Goal: Find specific page/section: Find specific page/section

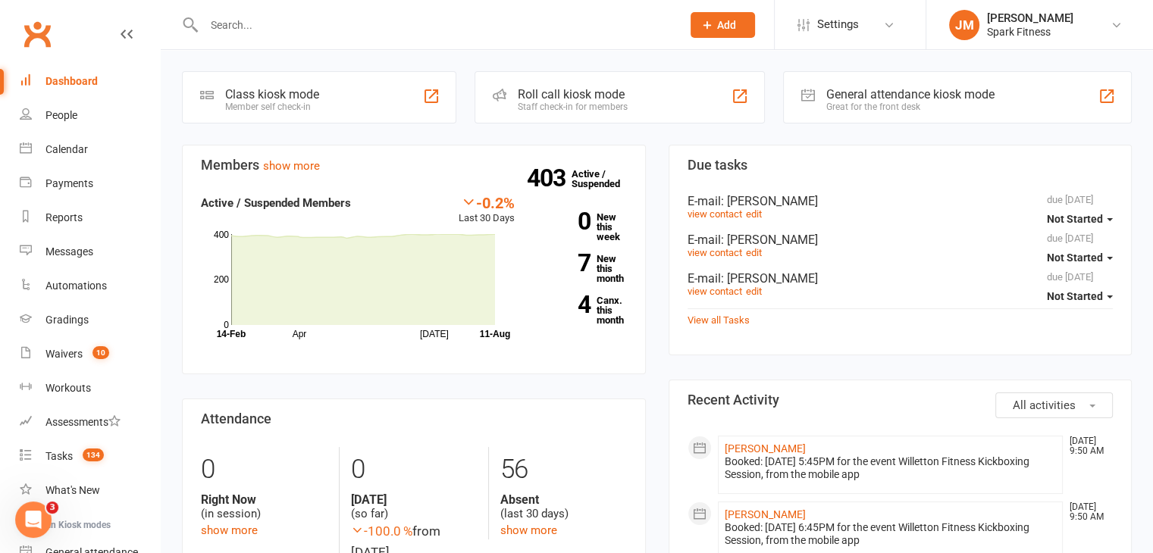
click at [295, 31] on input "text" at bounding box center [434, 24] width 471 height 21
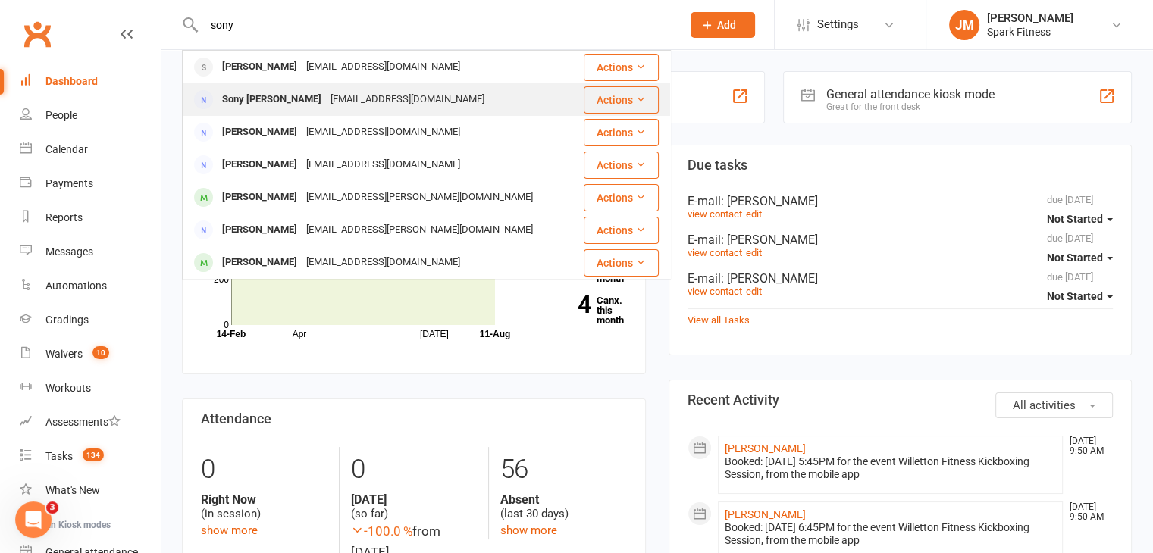
type input "sony"
click at [326, 100] on div "[EMAIL_ADDRESS][DOMAIN_NAME]" at bounding box center [407, 100] width 163 height 22
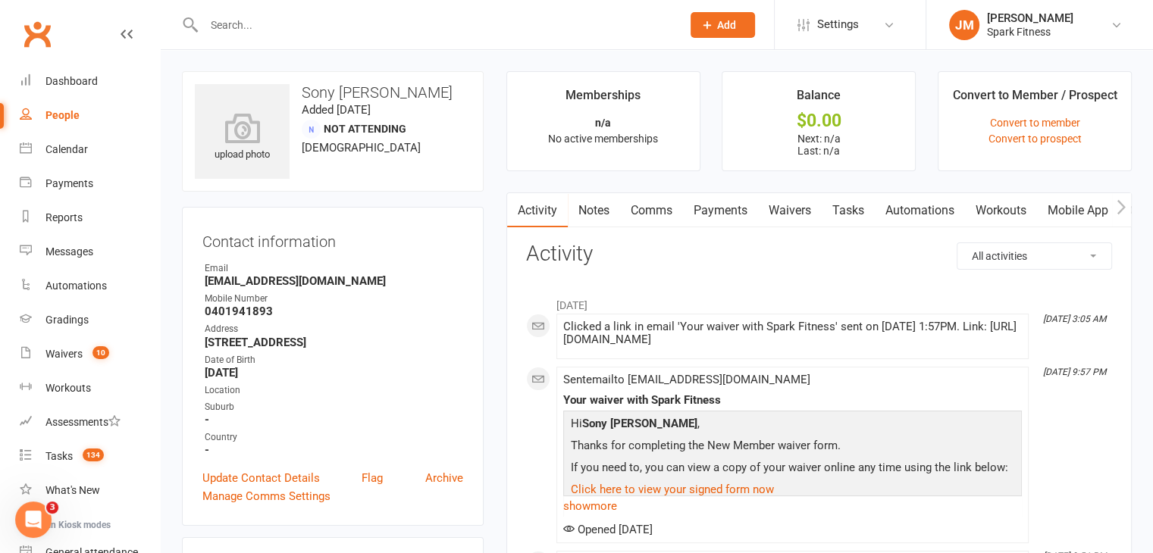
click at [327, 23] on input "text" at bounding box center [434, 24] width 471 height 21
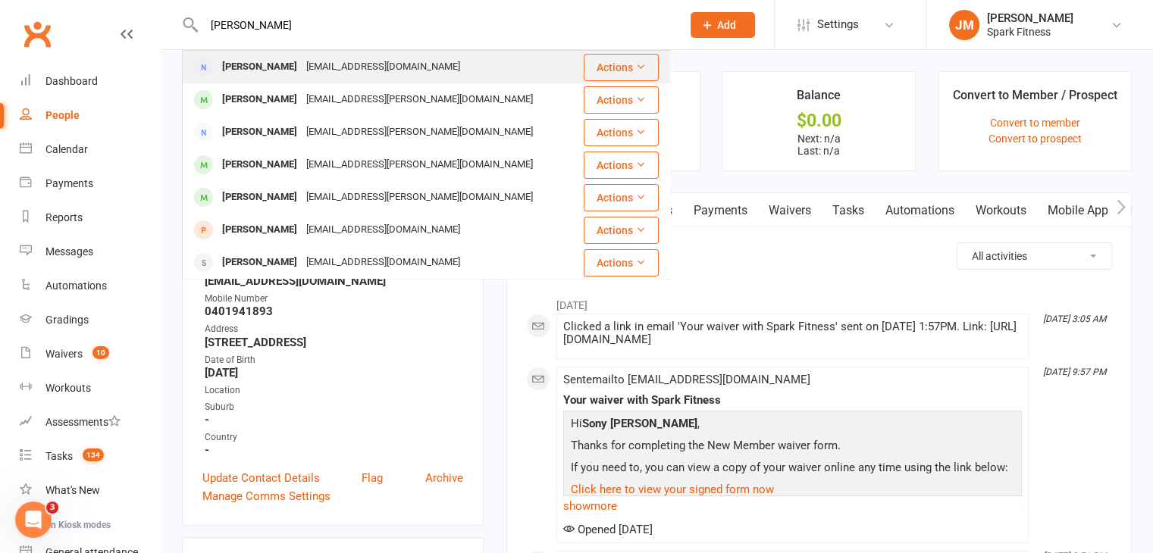
type input "[PERSON_NAME]"
click at [392, 61] on div "[EMAIL_ADDRESS][DOMAIN_NAME]" at bounding box center [383, 67] width 163 height 22
